Goal: Task Accomplishment & Management: Use online tool/utility

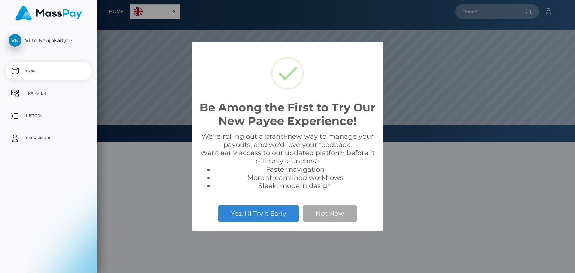
scroll to position [142, 477]
select select
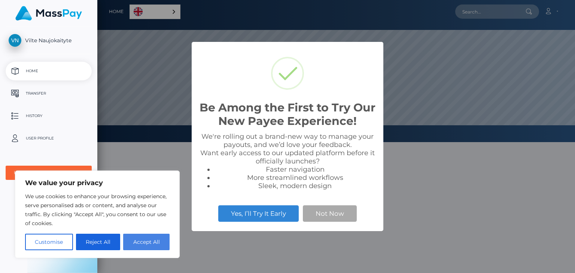
click at [152, 246] on button "Accept All" at bounding box center [146, 242] width 46 height 16
checkbox input "true"
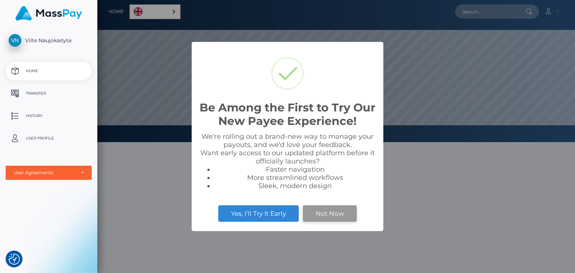
click at [329, 219] on button "Not Now" at bounding box center [330, 213] width 54 height 16
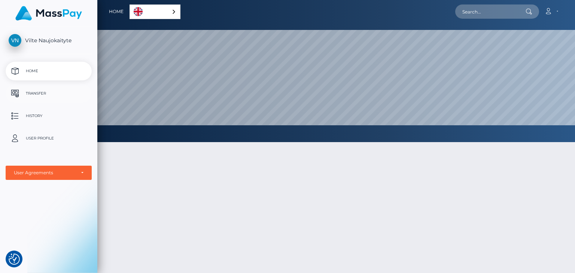
click at [54, 99] on p "Transfer" at bounding box center [49, 93] width 80 height 11
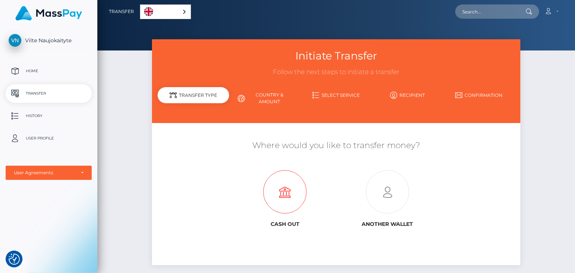
click at [290, 196] on icon at bounding box center [285, 192] width 102 height 43
